Goal: Task Accomplishment & Management: Manage account settings

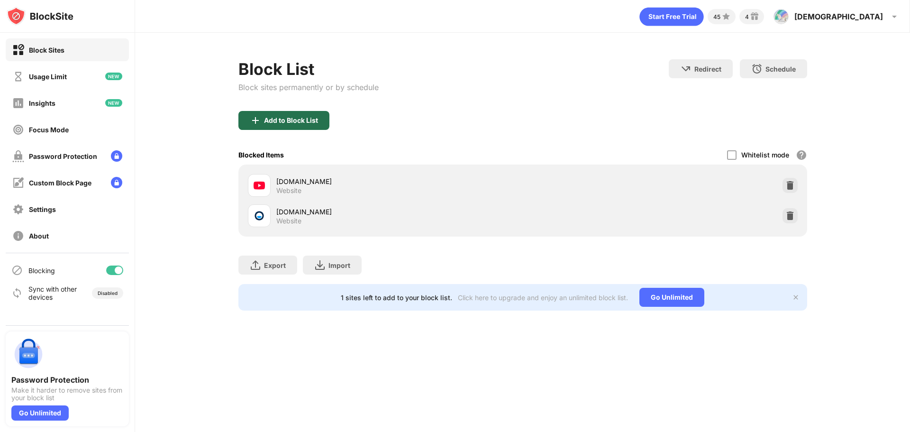
click at [314, 119] on div "Add to Block List" at bounding box center [291, 121] width 54 height 8
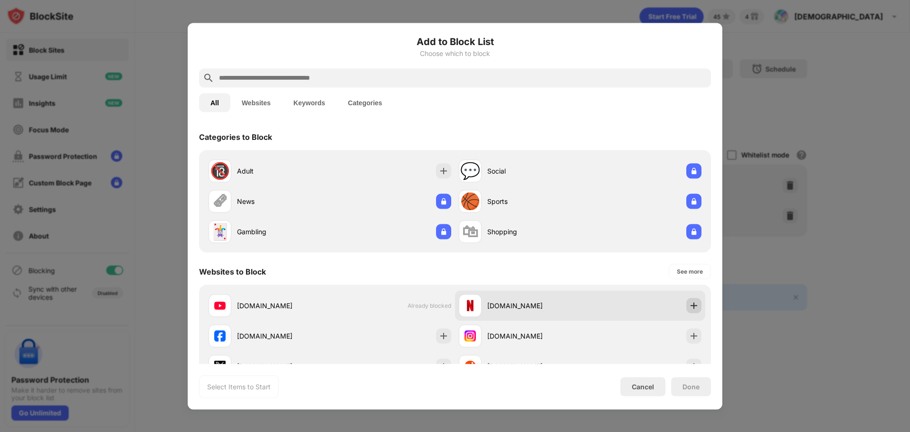
click at [689, 305] on img at bounding box center [693, 305] width 9 height 9
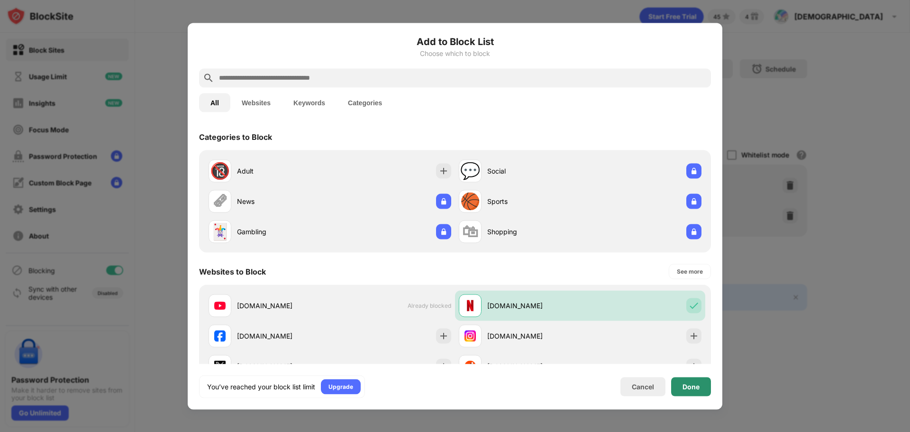
click at [681, 383] on div "Done" at bounding box center [691, 386] width 40 height 19
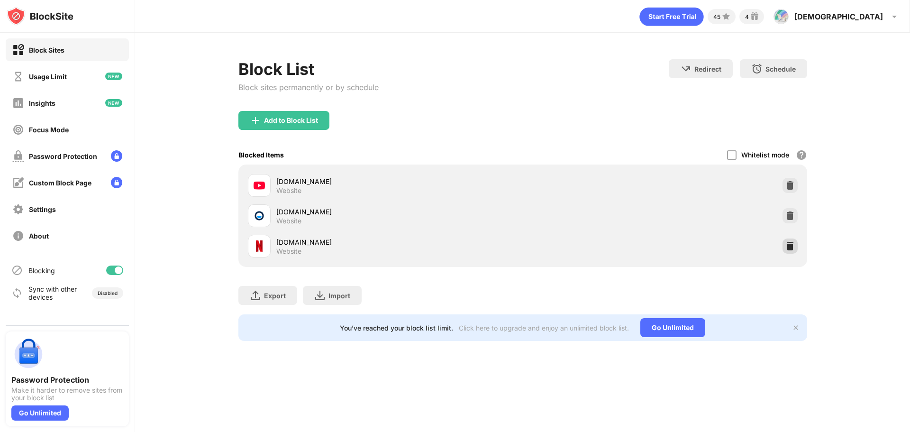
click at [787, 250] on img at bounding box center [790, 245] width 9 height 9
